Goal: Task Accomplishment & Management: Use online tool/utility

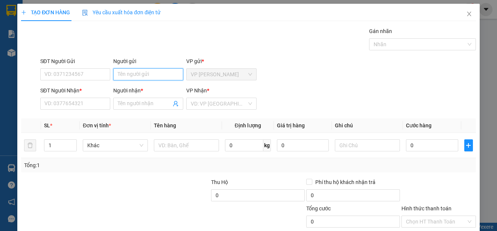
click at [126, 73] on input "Người gửi" at bounding box center [148, 74] width 70 height 12
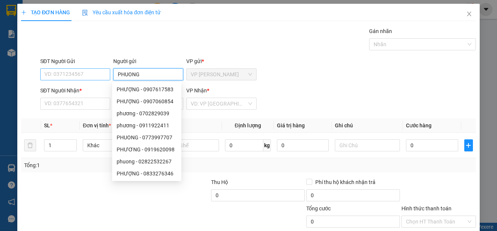
type input "PHUONG"
click at [64, 75] on input "SĐT Người Gửi" at bounding box center [75, 74] width 70 height 12
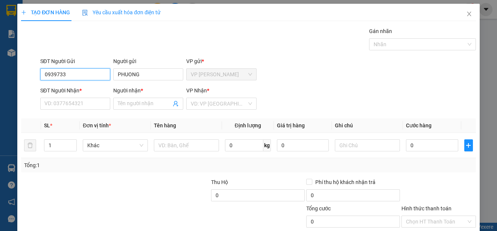
click at [94, 75] on input "0939733" at bounding box center [75, 74] width 70 height 12
click at [92, 88] on div "0939733485 - [GEOGRAPHIC_DATA]" at bounding box center [86, 89] width 85 height 8
type input "0939733485"
type input "0909246070"
type input "THU"
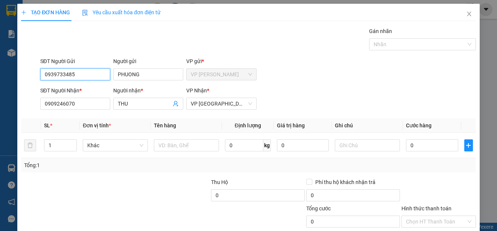
type input "40.000"
type input "0939733485"
click at [138, 105] on input "THU" at bounding box center [144, 104] width 53 height 8
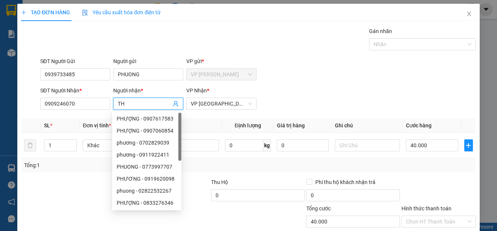
type input "T"
type input "NAM"
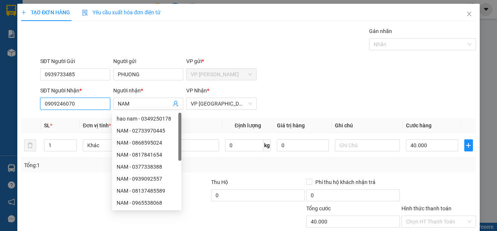
click at [89, 103] on input "0909246070" at bounding box center [75, 104] width 70 height 12
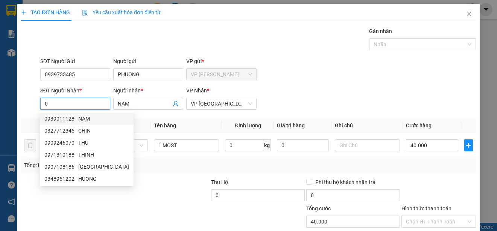
click at [87, 118] on div "0939011128 - NAM" at bounding box center [86, 119] width 85 height 8
type input "0939011128"
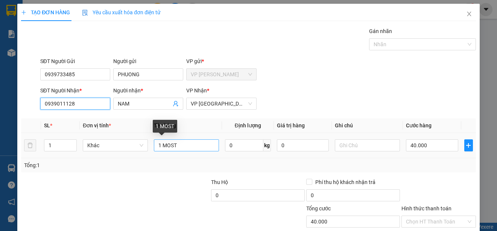
type input "280.000"
type input "0939011128"
click at [159, 146] on input "6 MOST" at bounding box center [186, 146] width 65 height 12
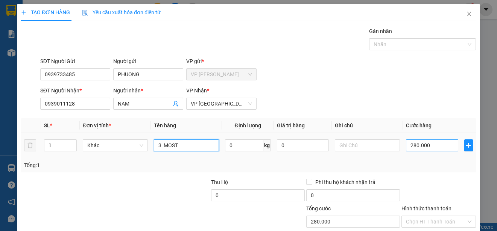
type input "3 MOST"
click at [406, 146] on input "280.000" at bounding box center [432, 146] width 52 height 12
type input "0"
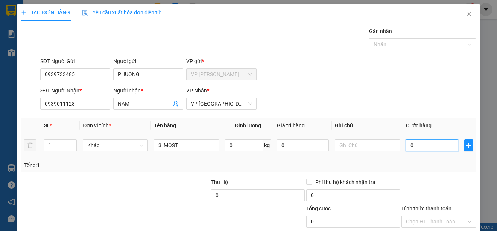
click at [406, 146] on input "0" at bounding box center [432, 146] width 52 height 12
type input "10"
type input "120"
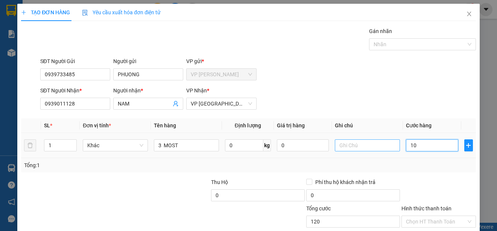
type input "120"
type input "1.200"
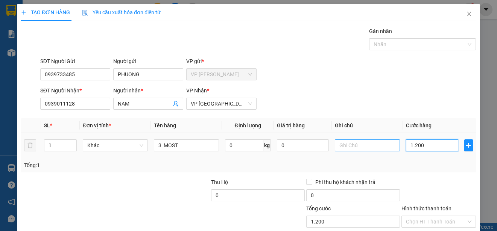
type input "12.000"
type input "120.000"
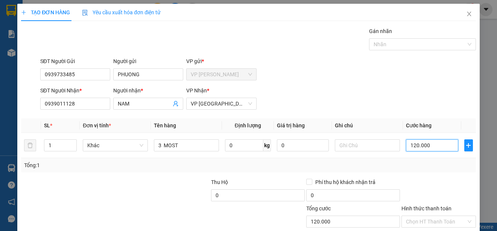
scroll to position [47, 0]
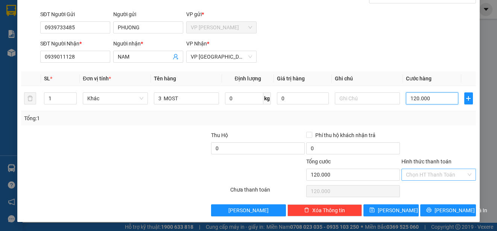
type input "120.000"
click at [443, 171] on input "Hình thức thanh toán" at bounding box center [436, 174] width 60 height 11
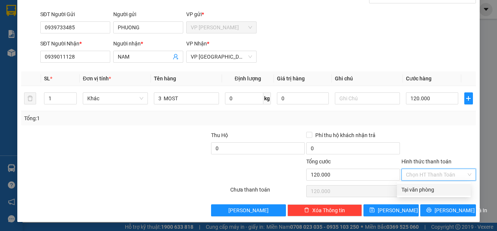
click at [441, 190] on div "Tại văn phòng" at bounding box center [434, 190] width 65 height 8
type input "0"
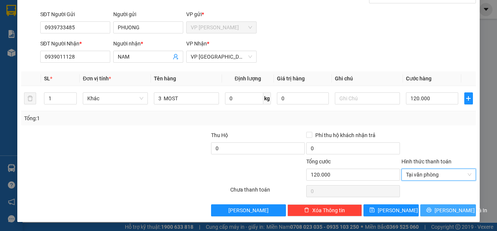
click at [455, 210] on span "[PERSON_NAME] và In" at bounding box center [461, 211] width 53 height 8
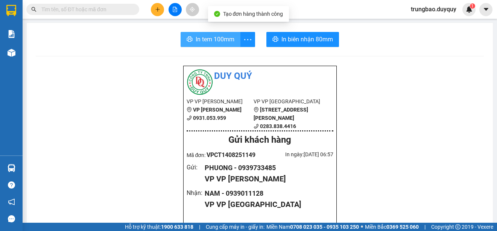
click at [218, 42] on span "In tem 100mm" at bounding box center [215, 39] width 39 height 9
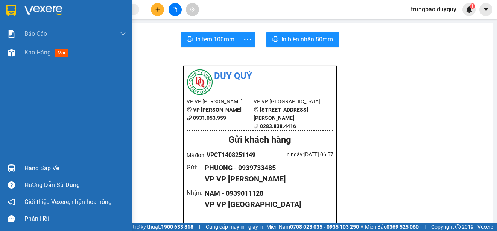
click at [9, 7] on img at bounding box center [11, 10] width 10 height 11
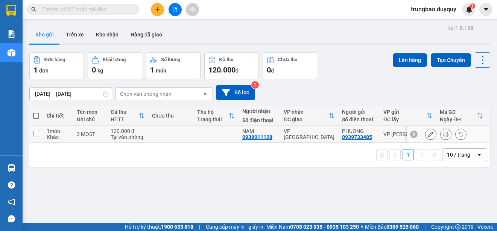
click at [35, 134] on input "checkbox" at bounding box center [36, 134] width 6 height 6
checkbox input "true"
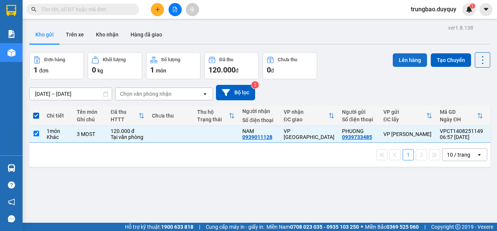
click at [412, 61] on button "Lên hàng" at bounding box center [410, 60] width 34 height 14
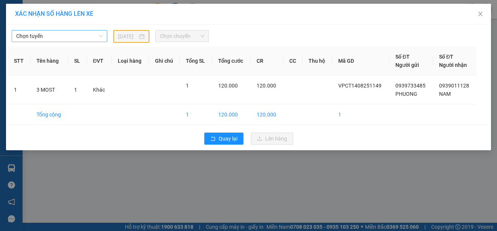
click at [88, 35] on span "Chọn tuyến" at bounding box center [59, 35] width 87 height 11
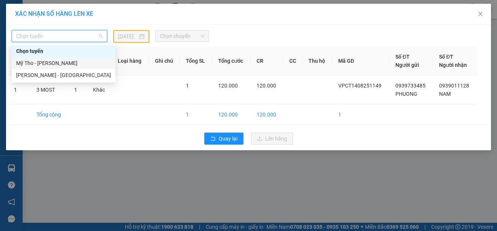
click at [79, 63] on div "Mỹ Tho - [PERSON_NAME]" at bounding box center [63, 63] width 95 height 8
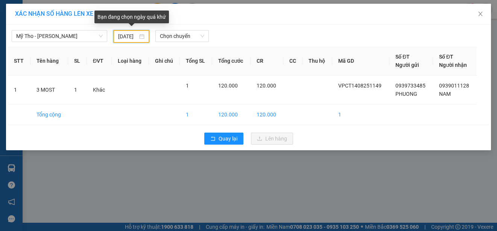
click at [137, 35] on input "[DATE]" at bounding box center [128, 36] width 20 height 8
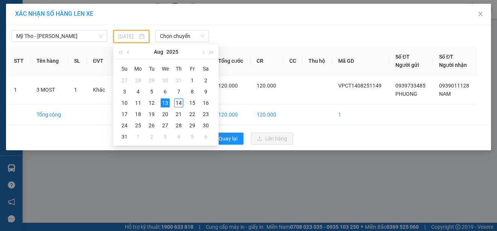
click at [180, 103] on div "14" at bounding box center [178, 103] width 9 height 9
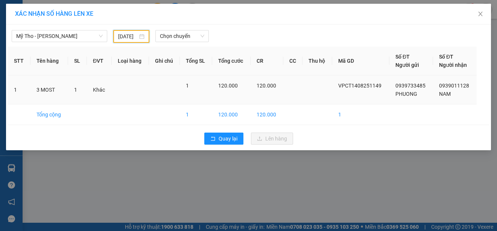
type input "[DATE]"
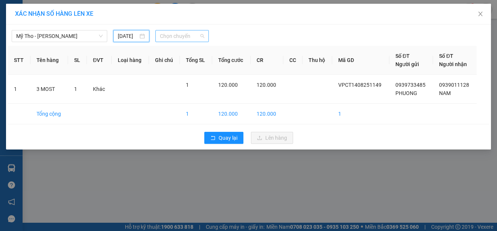
click at [187, 33] on span "Chọn chuyến" at bounding box center [182, 35] width 44 height 11
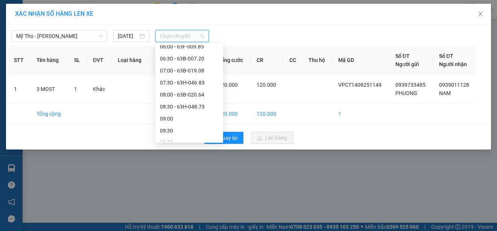
scroll to position [38, 0]
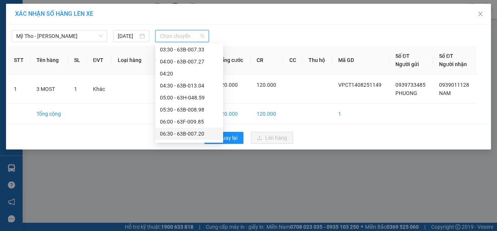
click at [199, 132] on div "06:30 - 63B-007.20" at bounding box center [189, 134] width 59 height 8
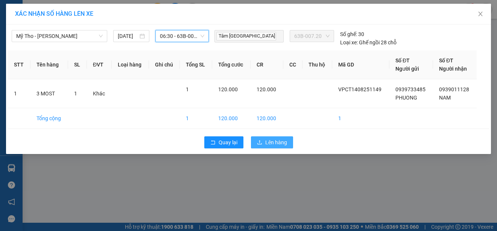
click at [277, 143] on span "Lên hàng" at bounding box center [276, 142] width 22 height 8
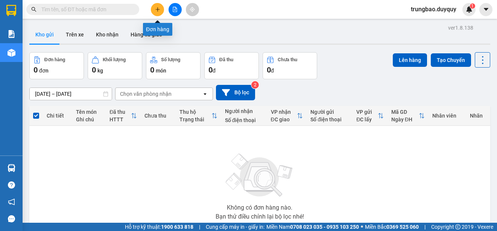
click at [157, 12] on icon "plus" at bounding box center [157, 9] width 5 height 5
